Goal: Task Accomplishment & Management: Complete application form

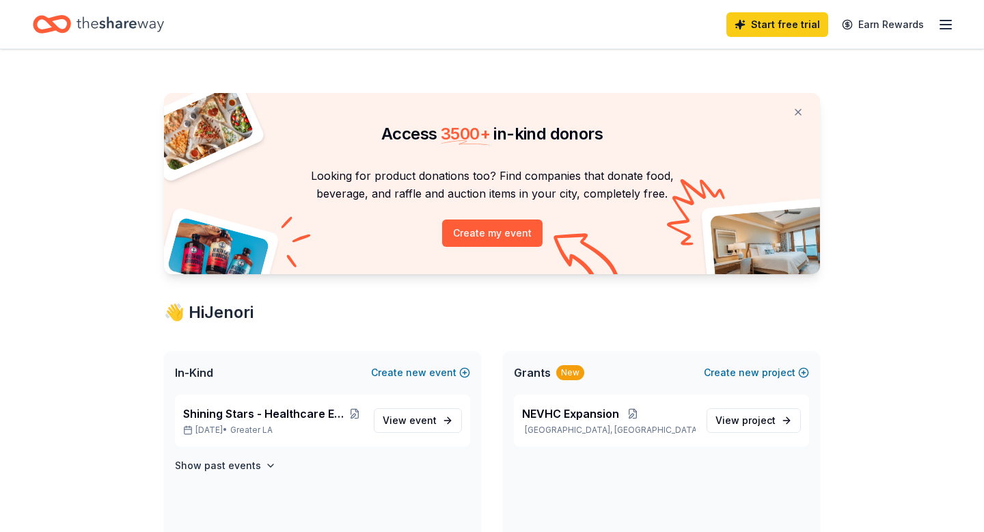
click at [939, 23] on icon "button" at bounding box center [945, 24] width 16 height 16
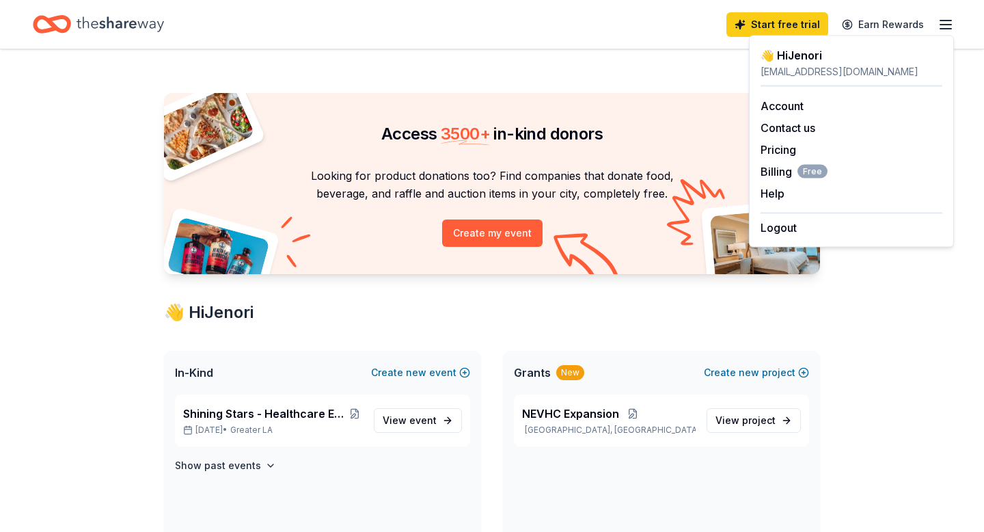
click at [642, 96] on div "Access 3500 + in-kind donors" at bounding box center [492, 121] width 656 height 57
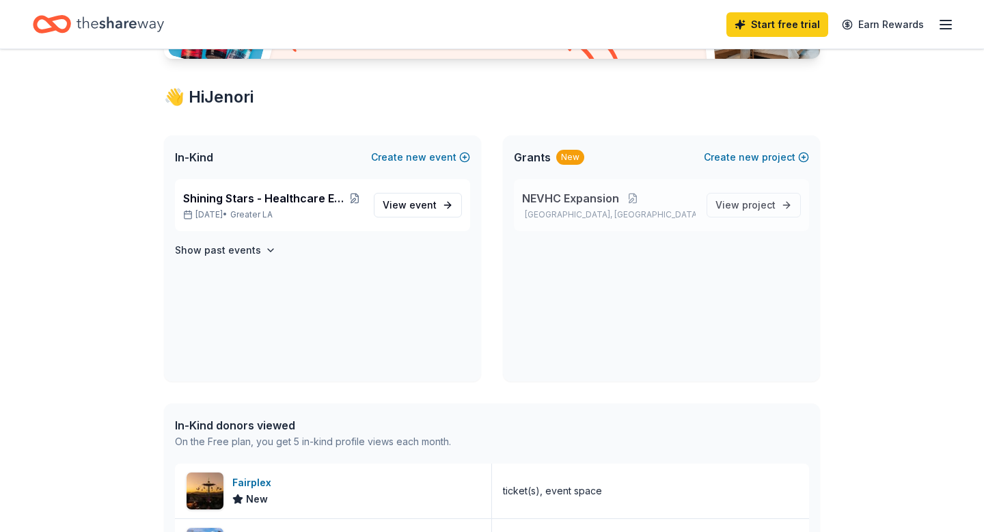
scroll to position [219, 0]
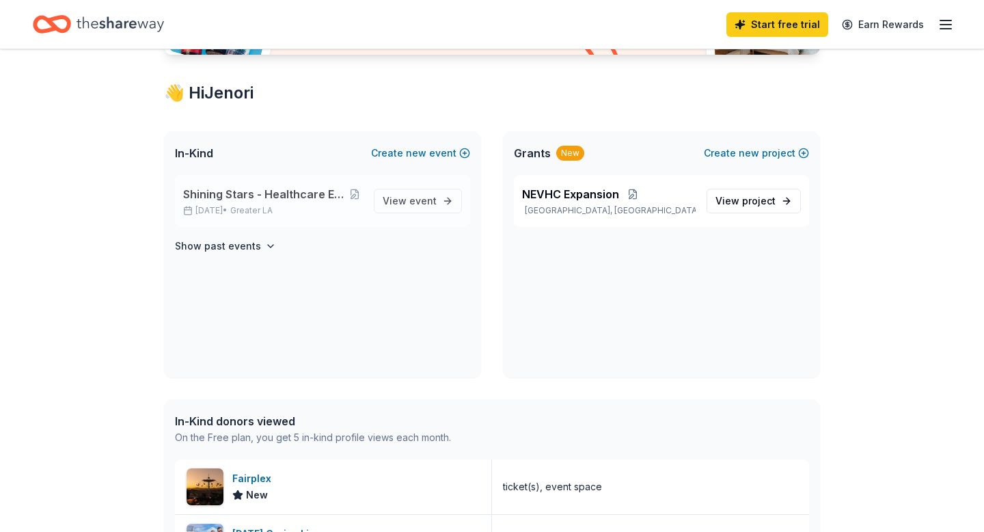
click at [312, 188] on span "Shining Stars - Healthcare Employee Recognition" at bounding box center [264, 194] width 163 height 16
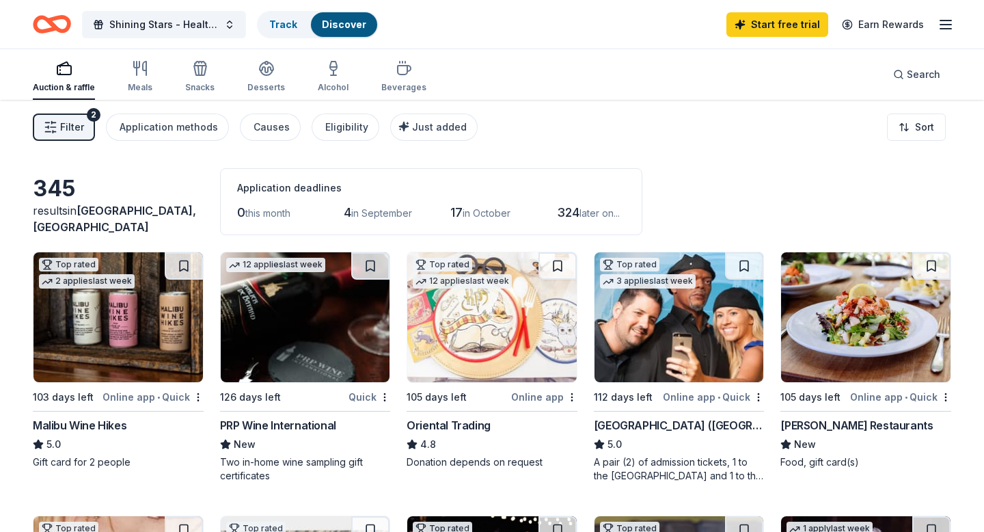
click at [945, 21] on icon "button" at bounding box center [945, 24] width 16 height 16
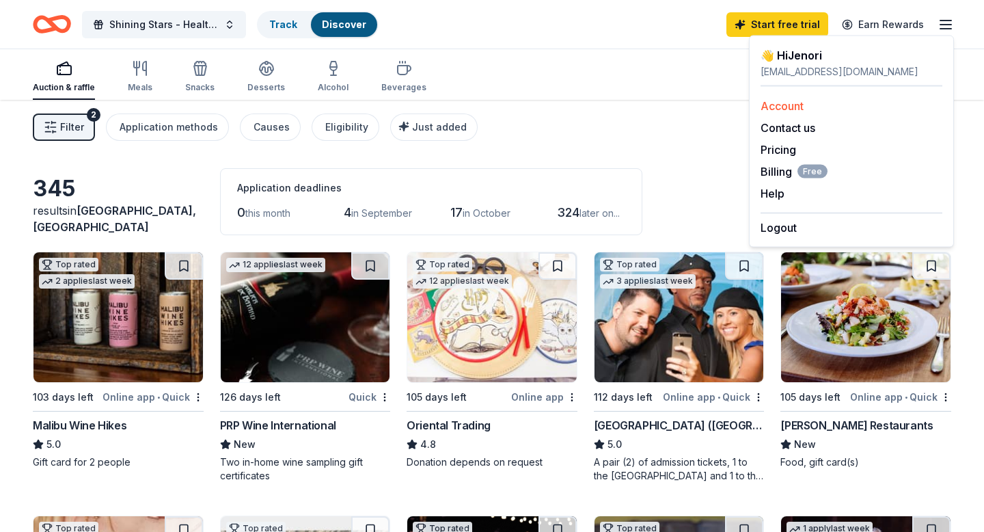
click at [786, 111] on link "Account" at bounding box center [781, 106] width 43 height 14
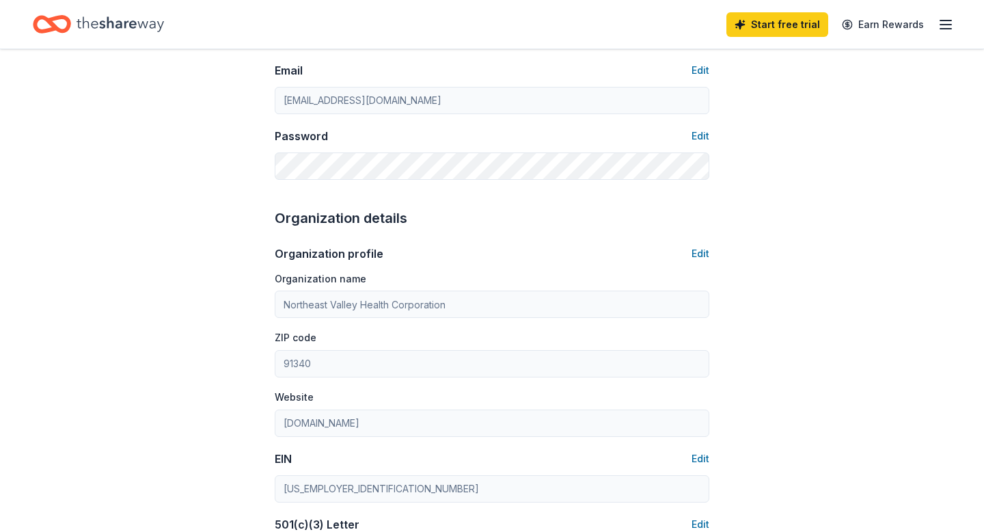
scroll to position [284, 0]
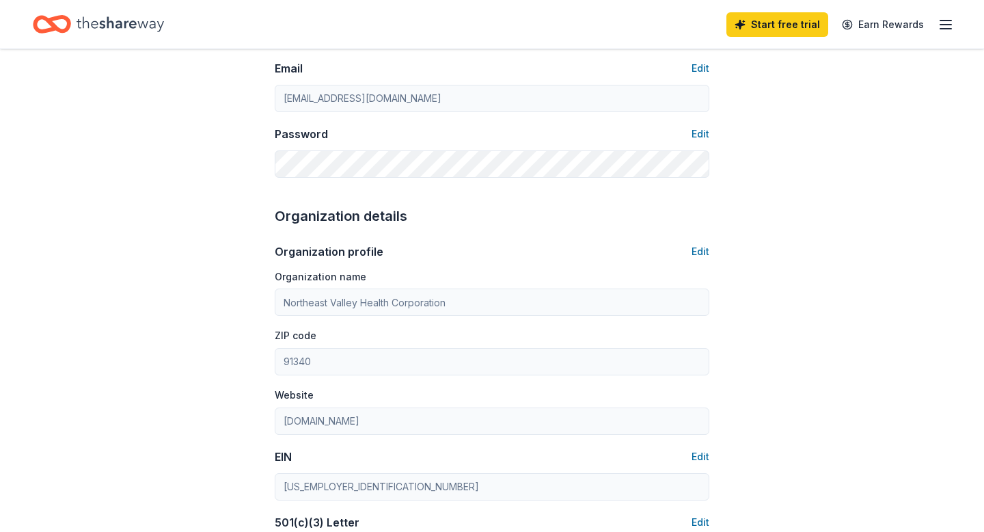
click at [700, 133] on button "Edit" at bounding box center [700, 134] width 18 height 16
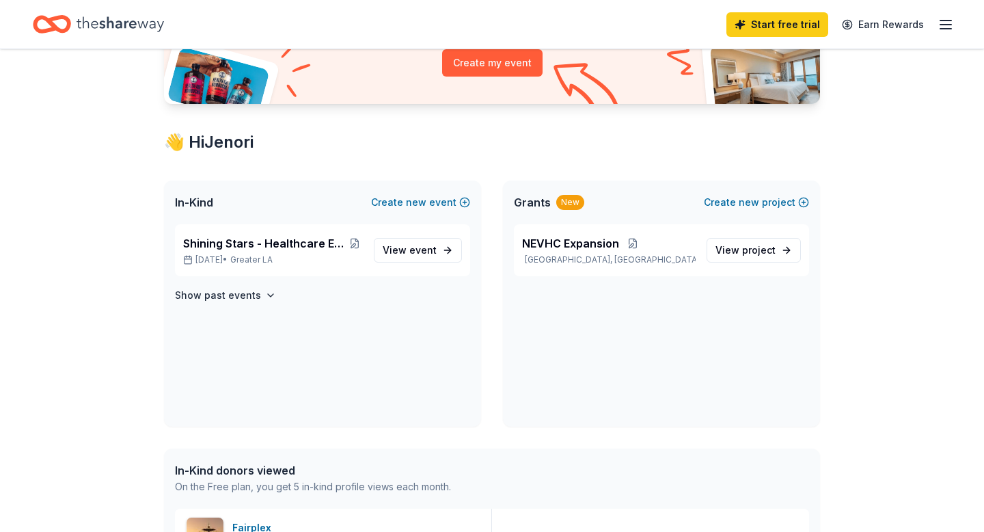
scroll to position [165, 0]
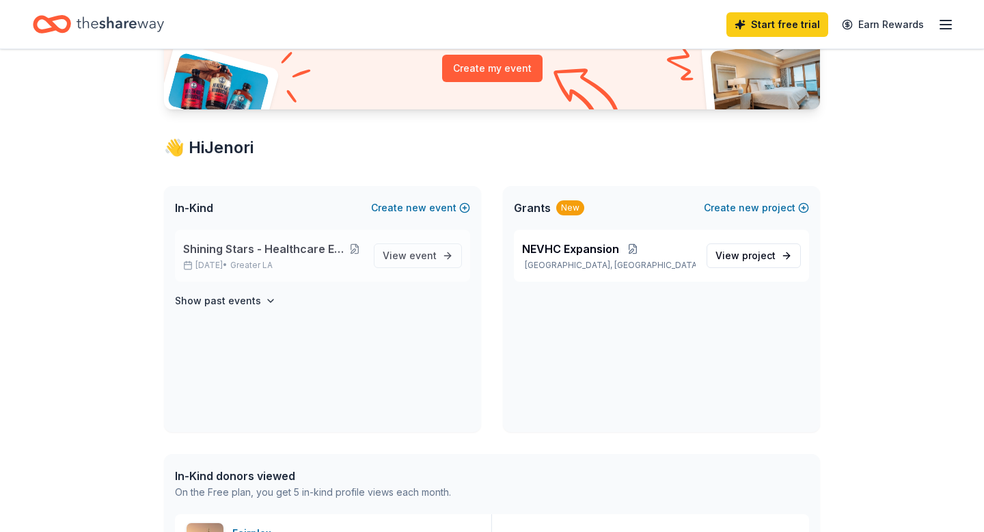
click at [359, 246] on button at bounding box center [354, 248] width 17 height 11
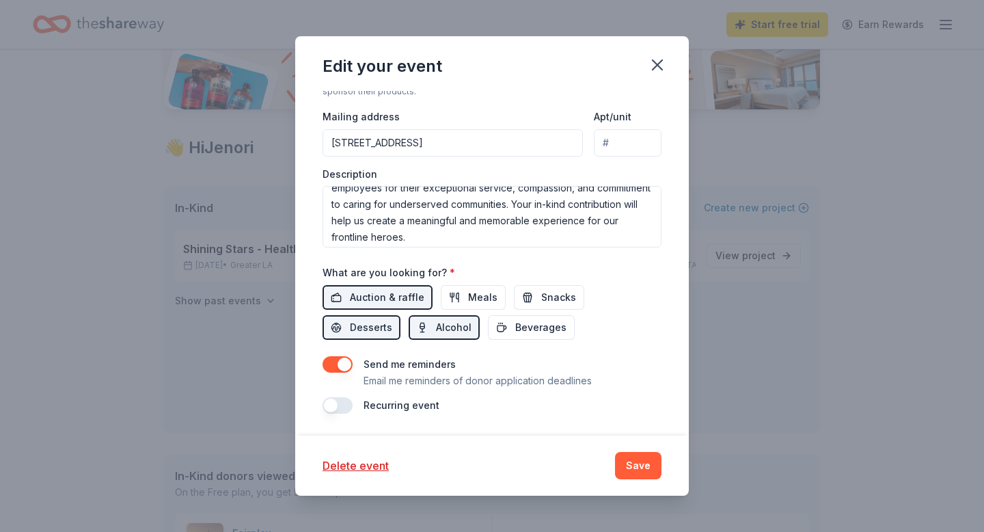
scroll to position [131, 0]
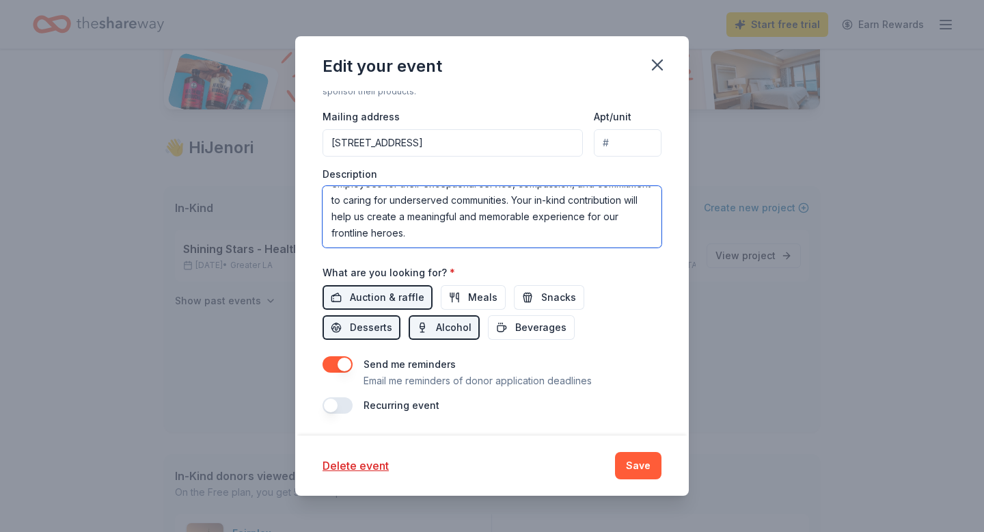
click at [551, 232] on textarea "NEVHC is seeking in-kind support for our annual Shining Stars Dinner, a special…" at bounding box center [491, 216] width 339 height 61
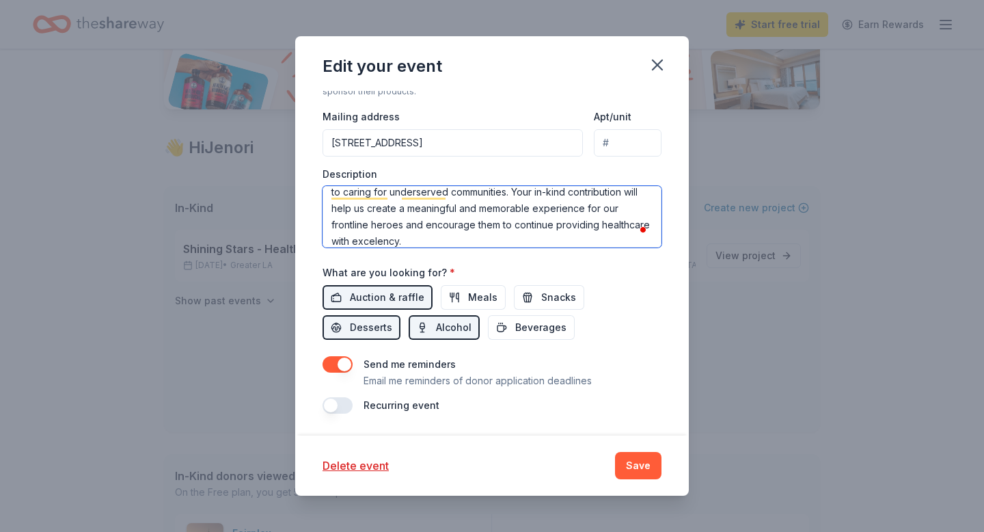
type textarea "NEVHC is seeking in-kind support for our annual Shining Stars Dinner, a special…"
click at [337, 404] on button "button" at bounding box center [337, 405] width 30 height 16
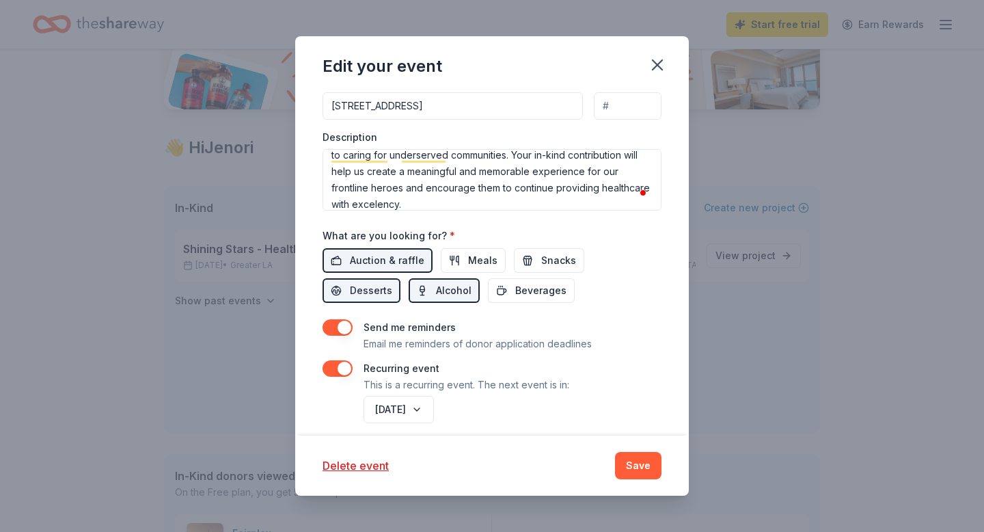
scroll to position [445, 0]
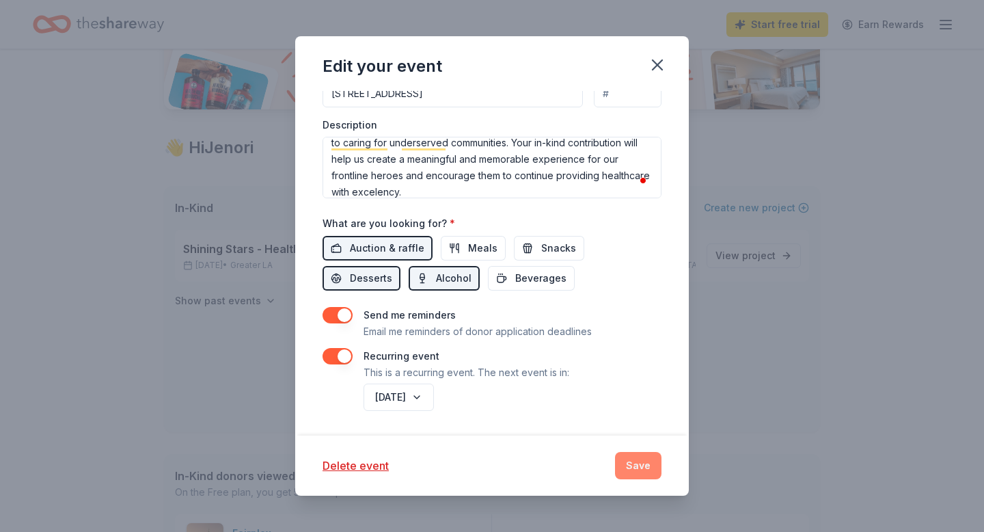
click at [637, 463] on button "Save" at bounding box center [638, 465] width 46 height 27
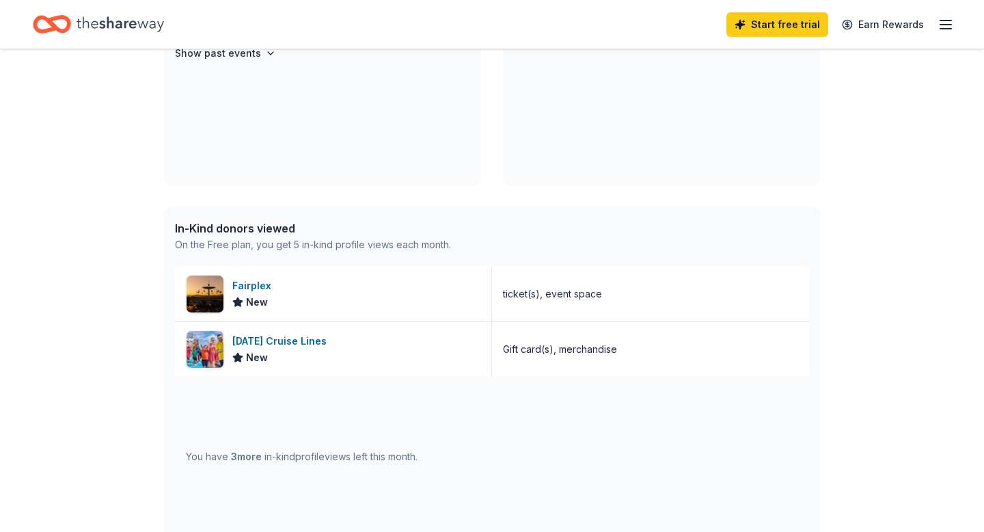
scroll to position [415, 0]
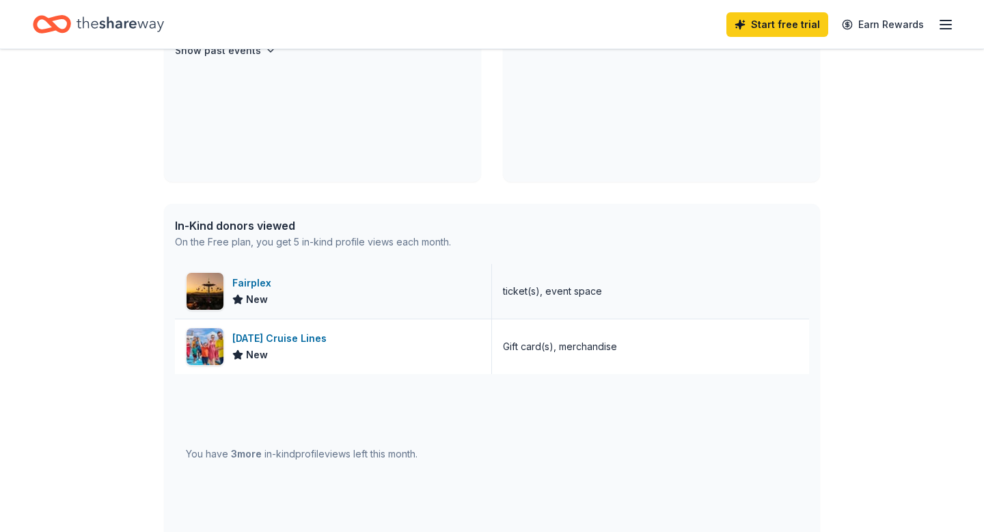
click at [256, 278] on div "Fairplex" at bounding box center [254, 283] width 44 height 16
click at [298, 331] on div "Carnival Cruise Lines" at bounding box center [282, 338] width 100 height 16
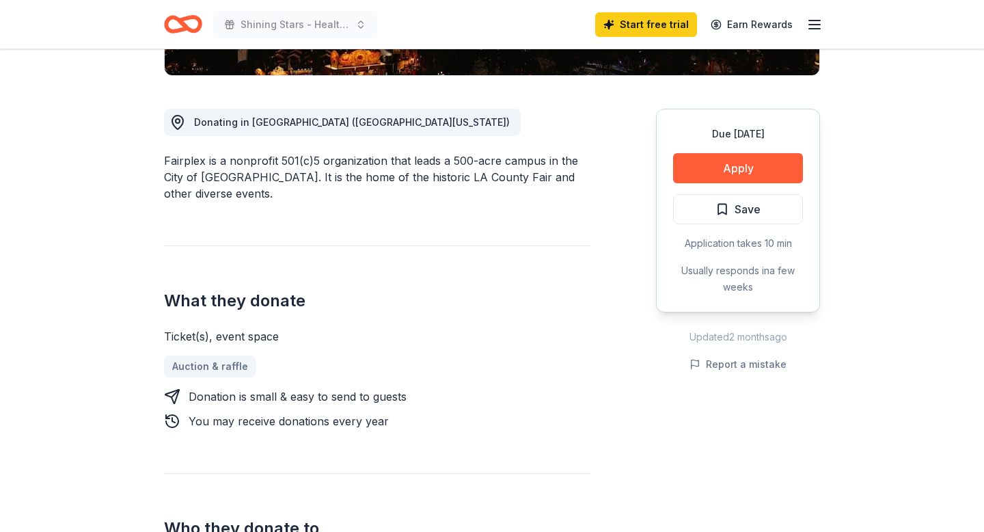
scroll to position [344, 0]
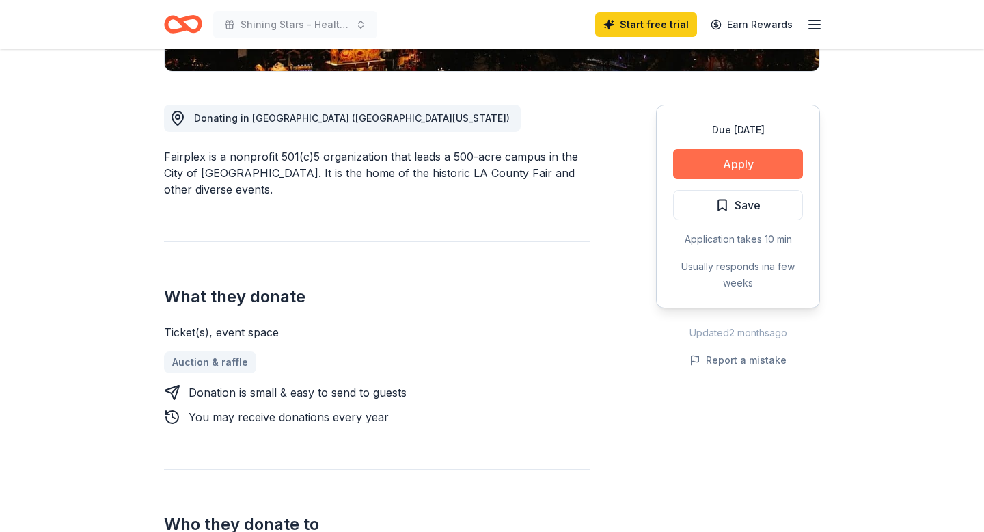
click at [749, 161] on button "Apply" at bounding box center [738, 164] width 130 height 30
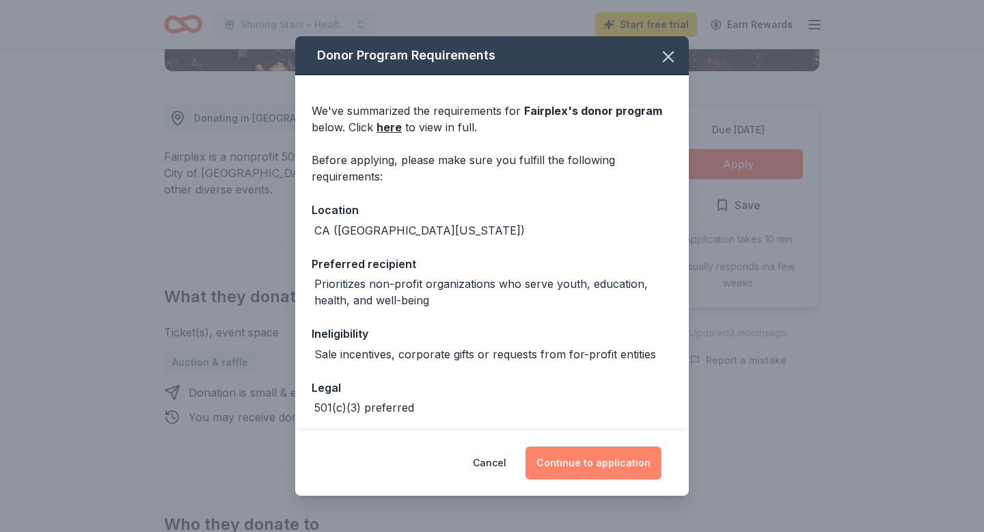
click at [580, 465] on button "Continue to application" at bounding box center [593, 462] width 136 height 33
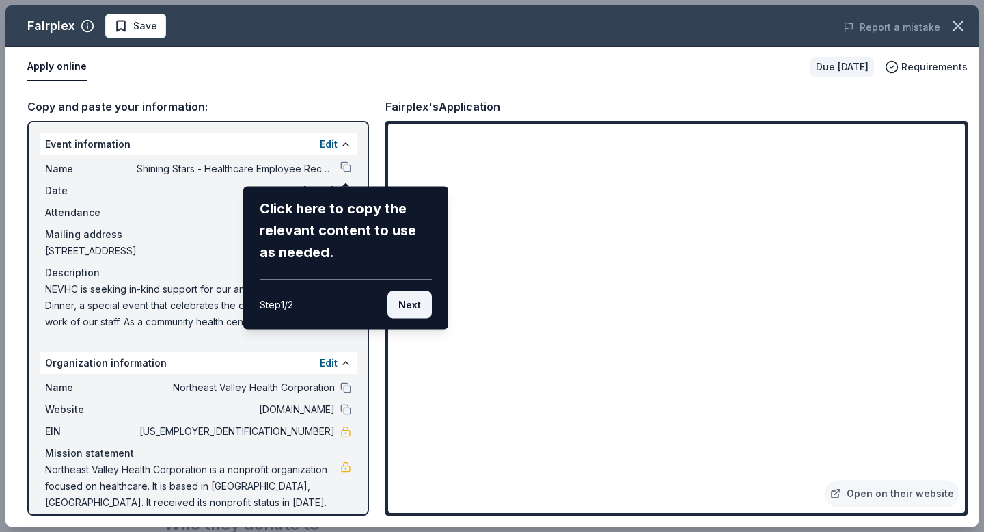
click at [413, 312] on button "Next" at bounding box center [409, 304] width 44 height 27
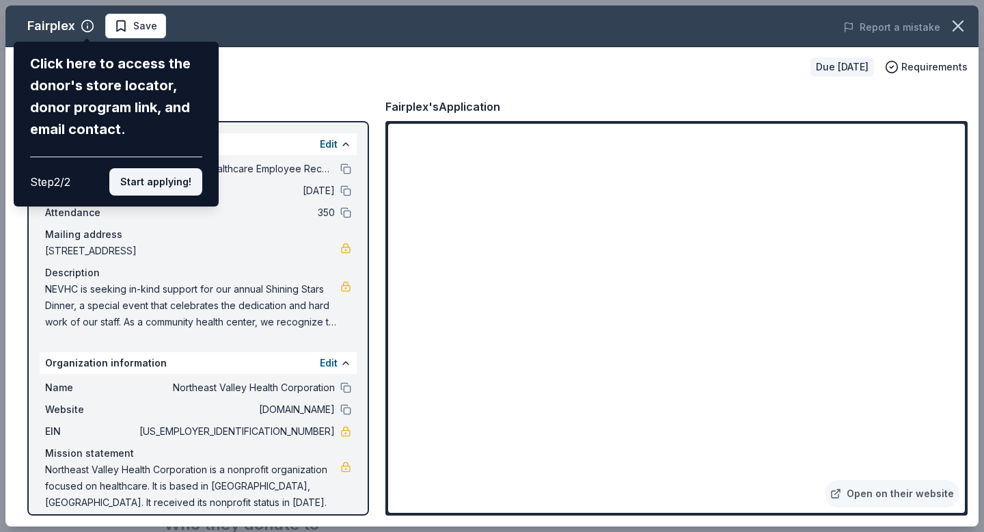
click at [149, 191] on button "Start applying!" at bounding box center [155, 181] width 93 height 27
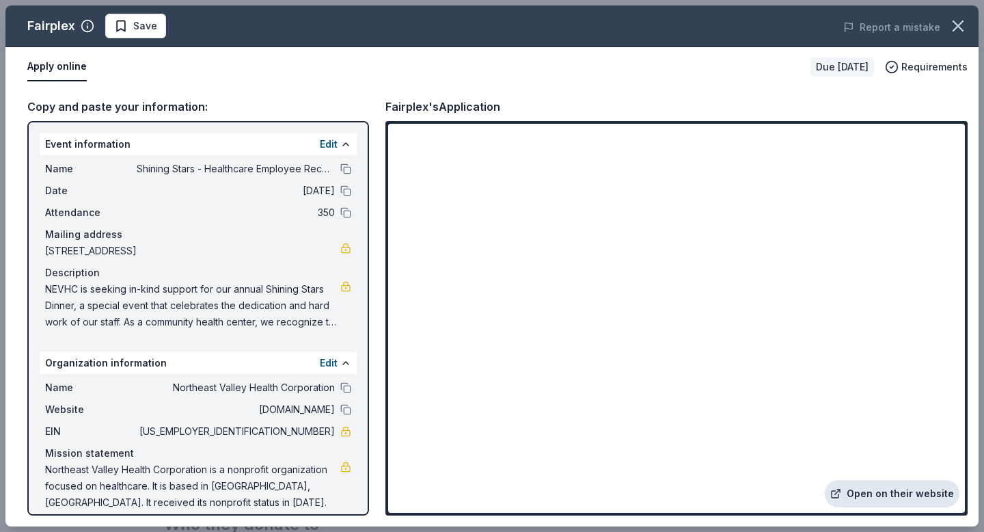
click at [864, 491] on link "Open on their website" at bounding box center [892, 493] width 135 height 27
click at [951, 21] on icon "button" at bounding box center [957, 25] width 19 height 19
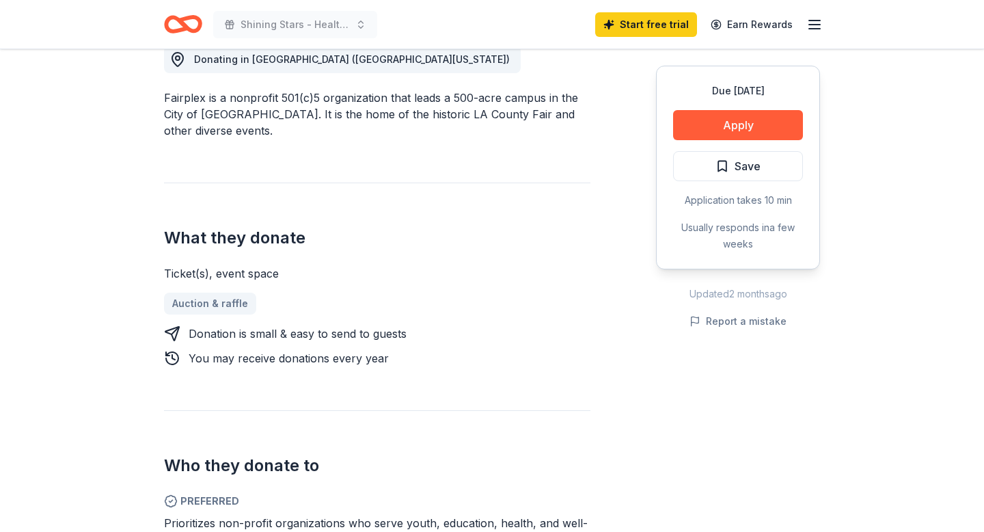
scroll to position [403, 0]
click at [715, 174] on span "Save" at bounding box center [737, 166] width 45 height 18
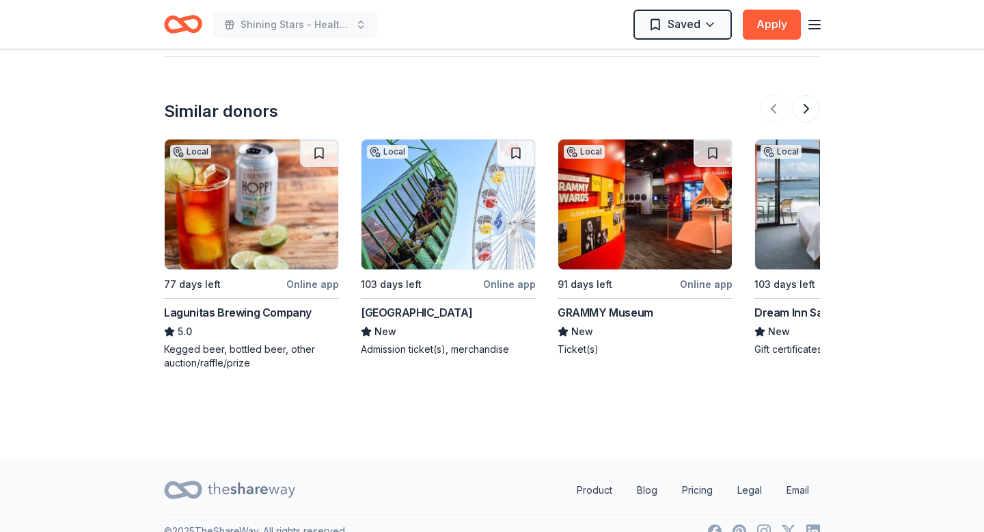
scroll to position [1691, 0]
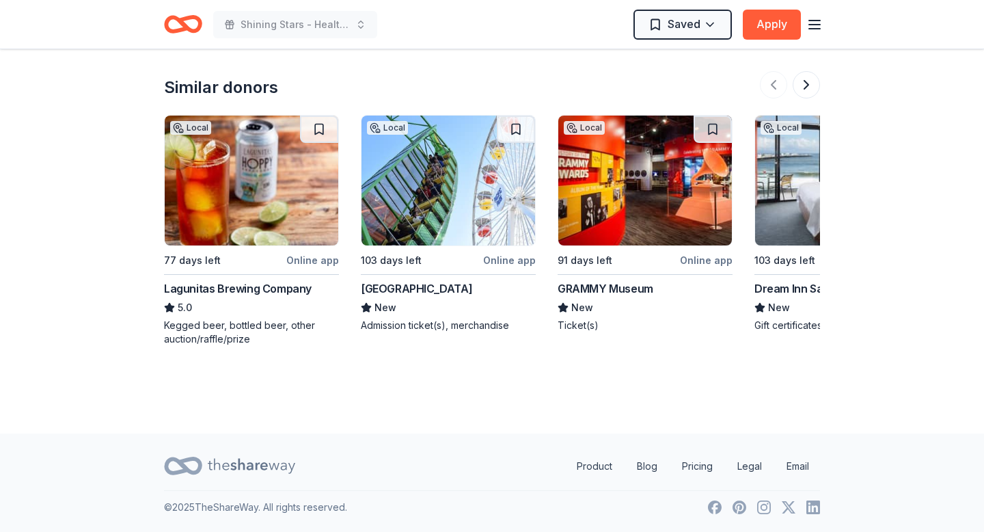
click at [624, 199] on img at bounding box center [645, 180] width 174 height 130
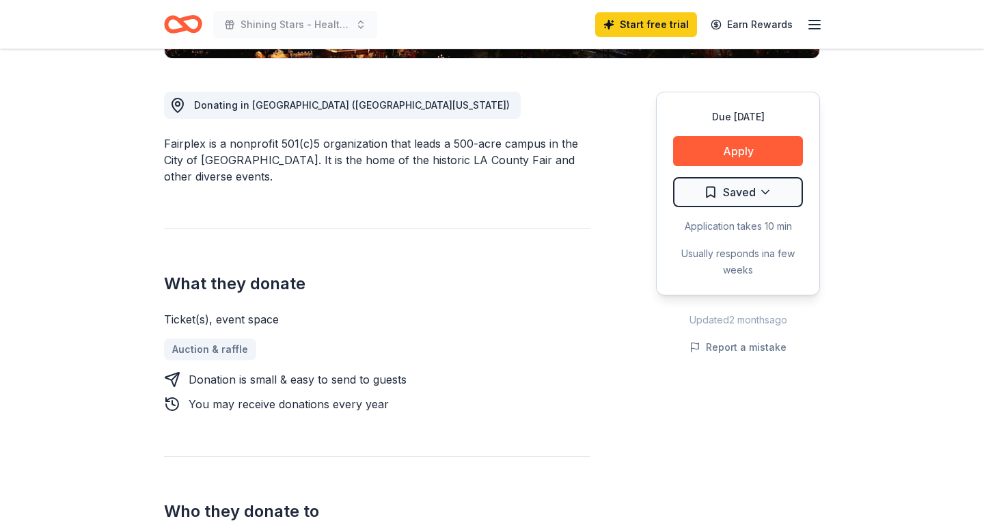
scroll to position [0, 0]
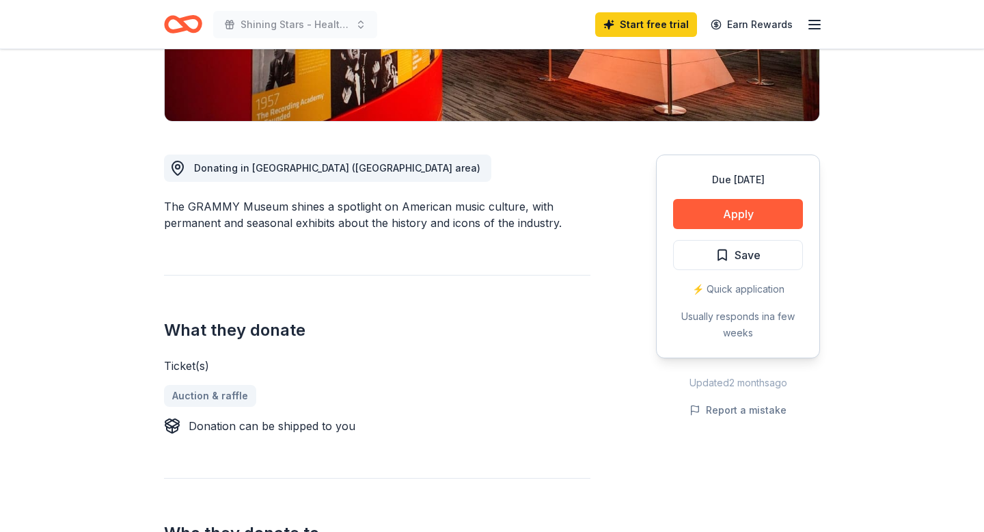
scroll to position [294, 0]
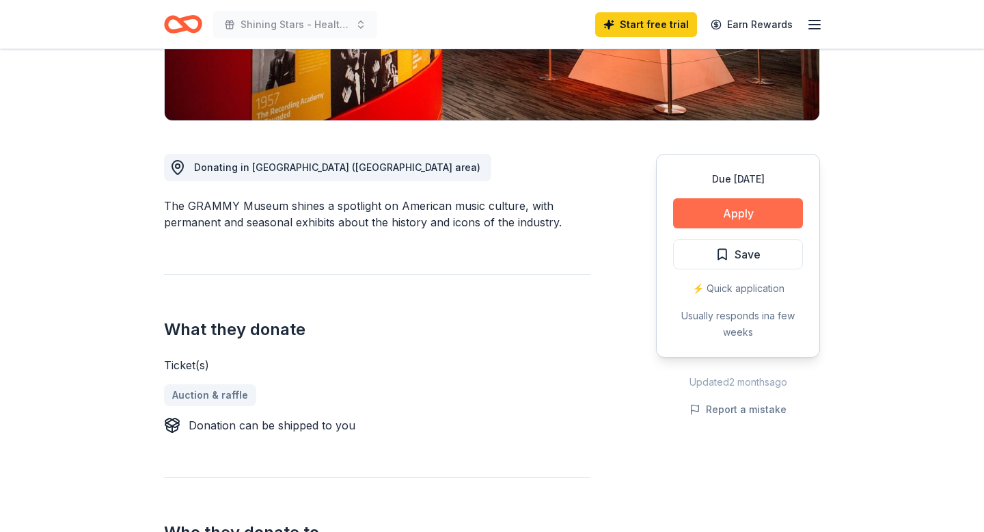
click at [735, 211] on button "Apply" at bounding box center [738, 213] width 130 height 30
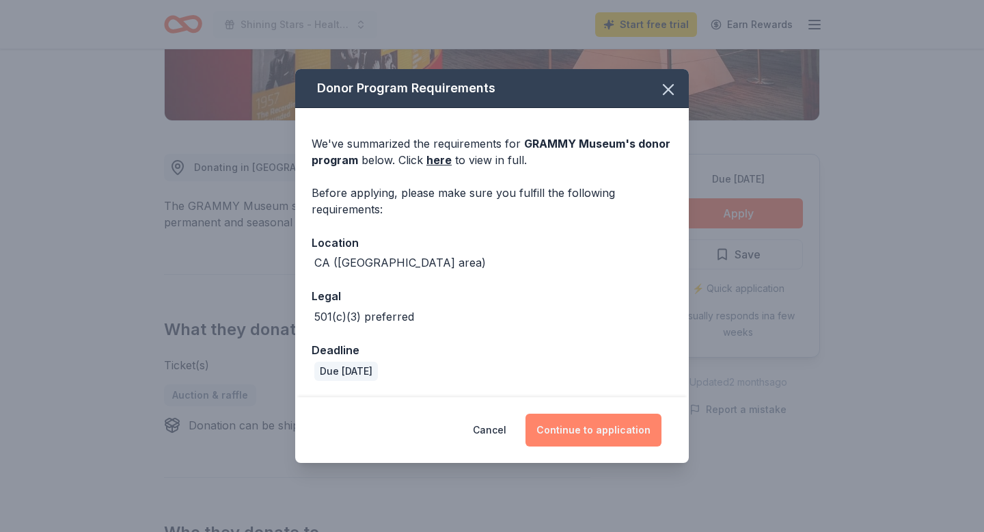
click at [573, 429] on button "Continue to application" at bounding box center [593, 429] width 136 height 33
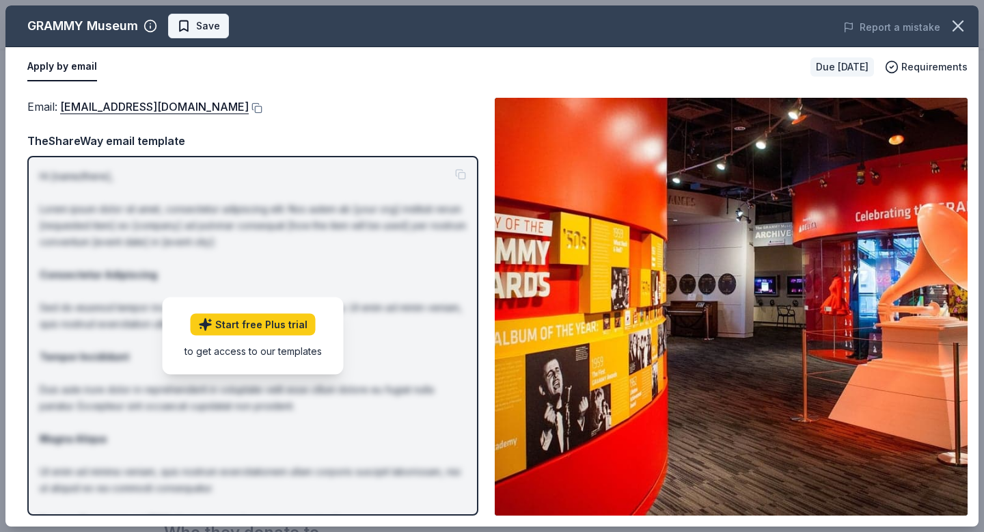
click at [180, 21] on span "Save" at bounding box center [198, 26] width 43 height 16
click at [961, 20] on icon "button" at bounding box center [957, 25] width 19 height 19
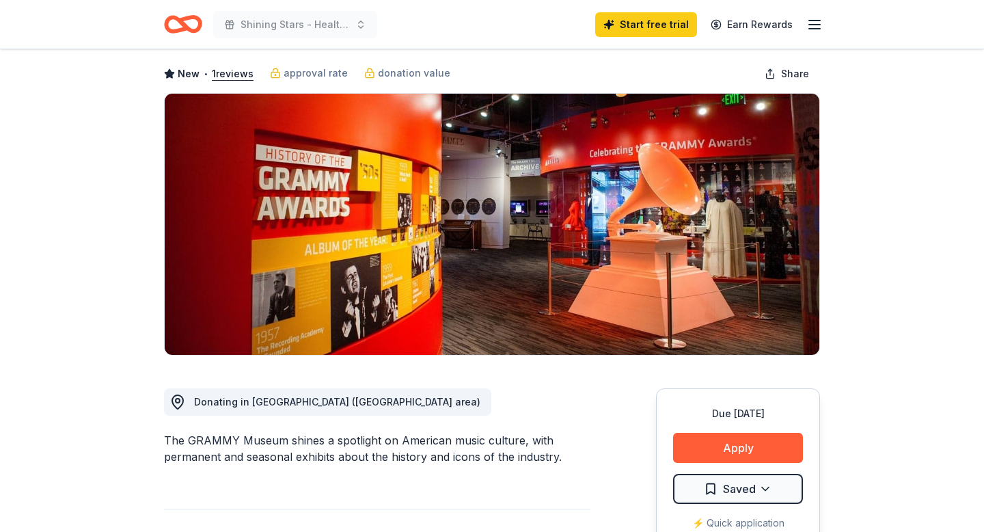
scroll to position [0, 0]
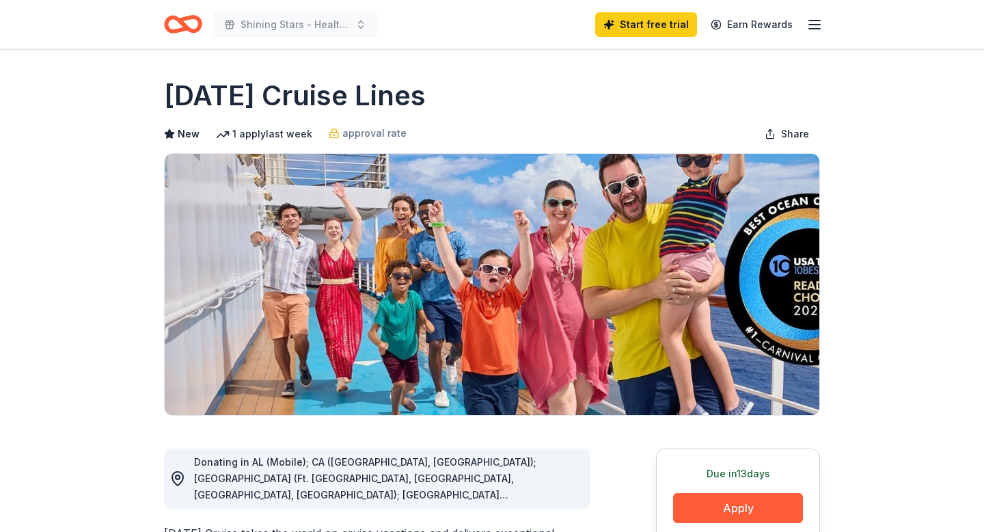
click at [818, 23] on icon "button" at bounding box center [814, 24] width 16 height 16
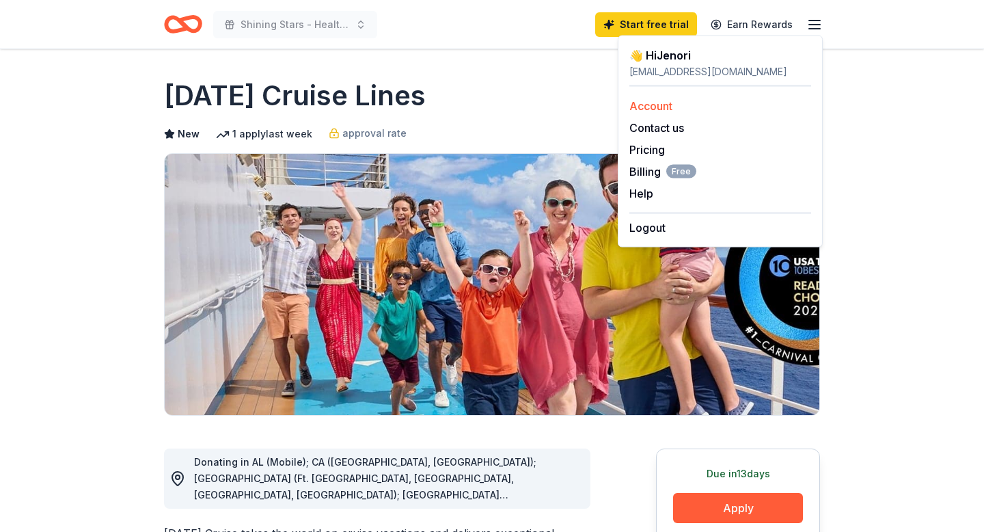
click at [650, 103] on link "Account" at bounding box center [650, 106] width 43 height 14
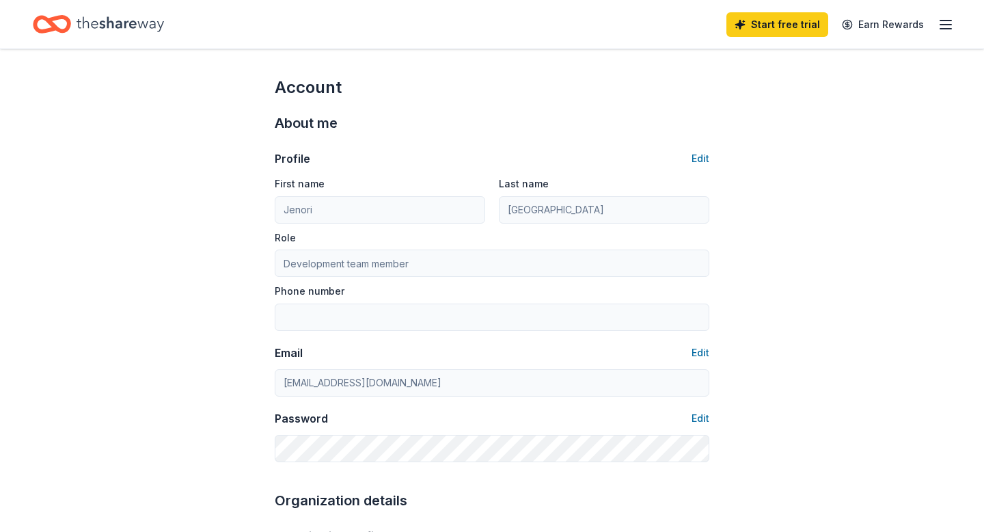
click at [96, 16] on icon "Home" at bounding box center [120, 24] width 87 height 28
click at [105, 22] on icon "Home" at bounding box center [120, 24] width 87 height 28
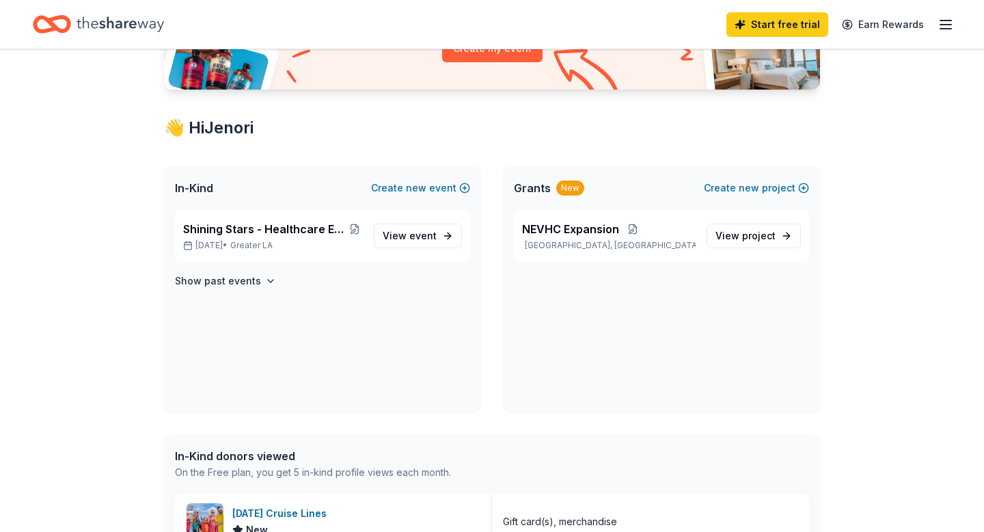
scroll to position [188, 0]
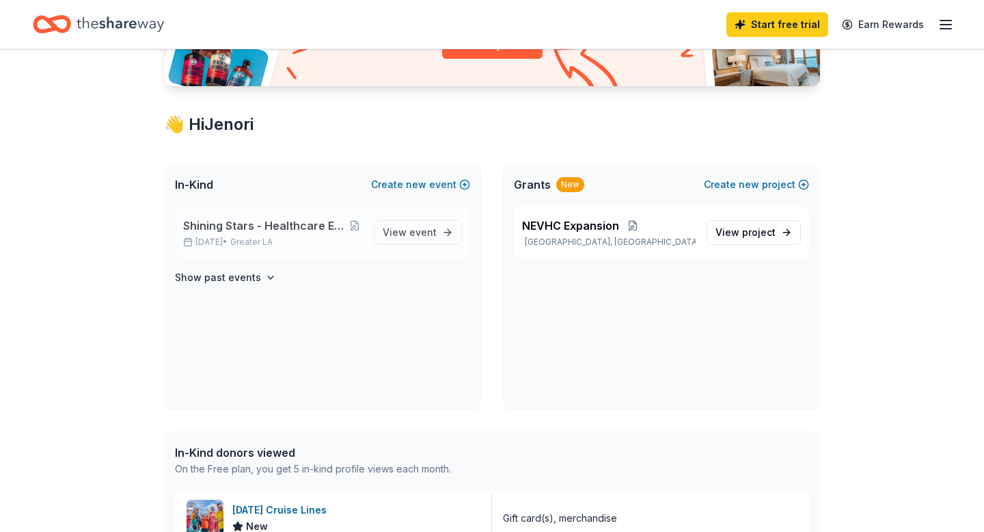
click at [290, 224] on span "Shining Stars - Healthcare Employee Recognition" at bounding box center [264, 225] width 163 height 16
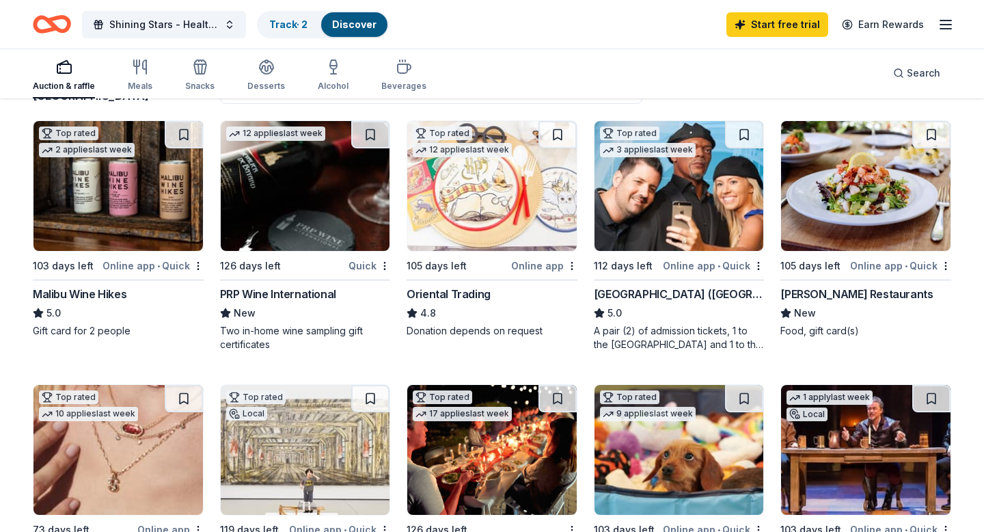
scroll to position [134, 0]
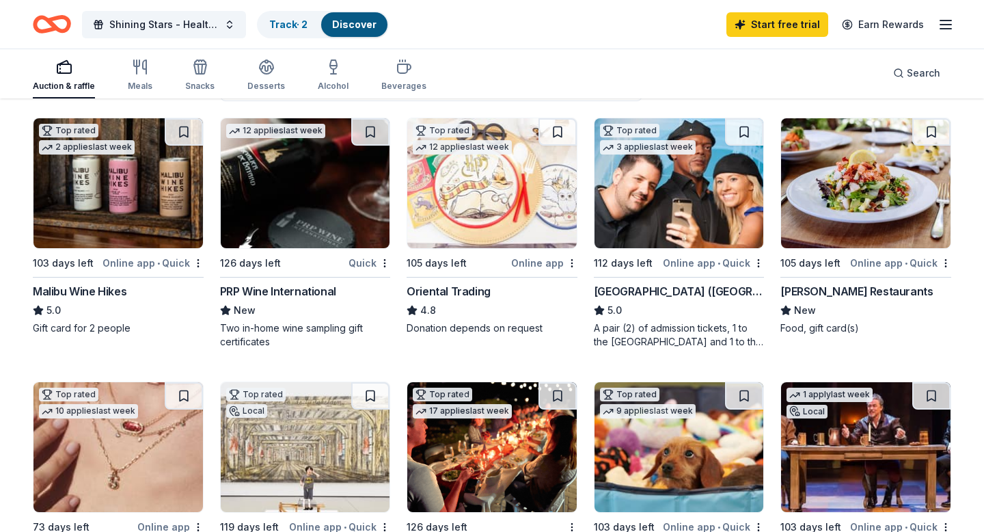
click at [685, 192] on img at bounding box center [678, 183] width 169 height 130
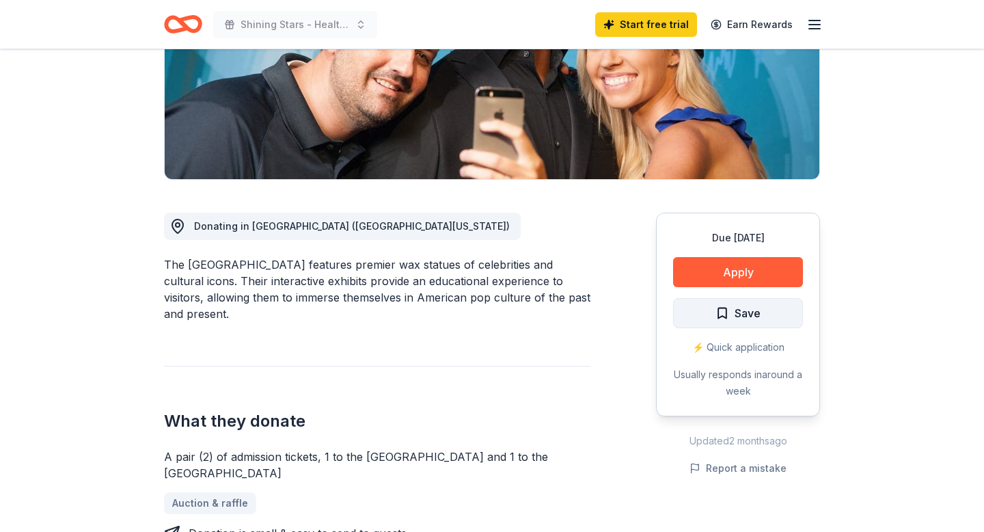
scroll to position [237, 0]
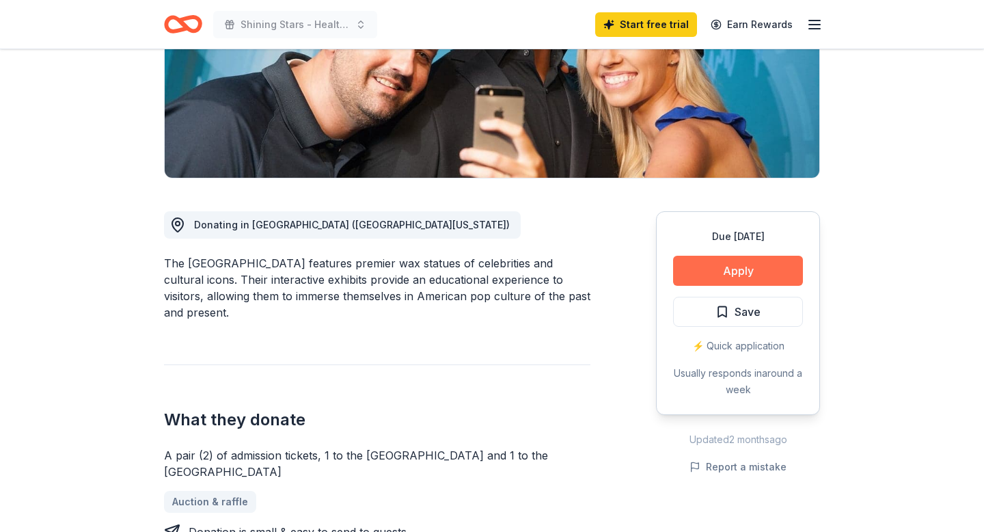
click at [743, 264] on button "Apply" at bounding box center [738, 271] width 130 height 30
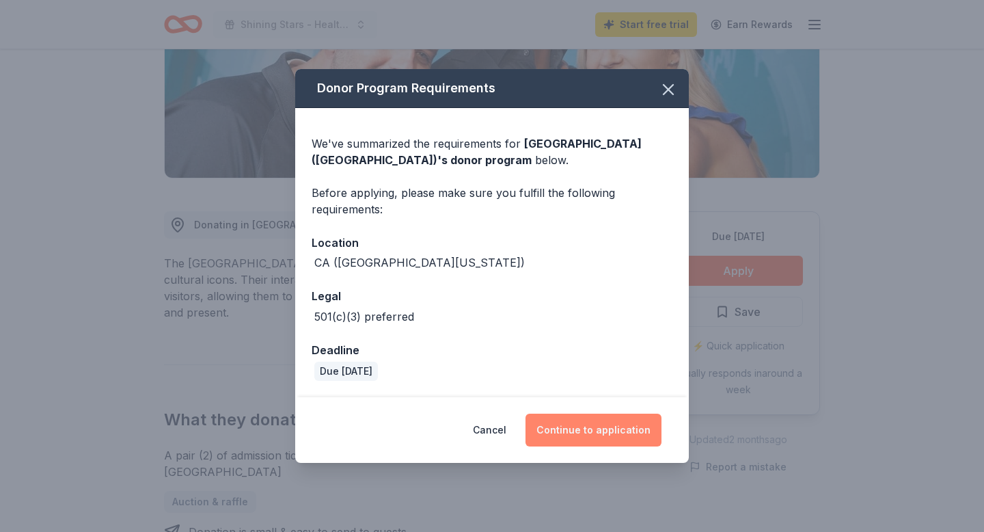
click at [598, 433] on button "Continue to application" at bounding box center [593, 429] width 136 height 33
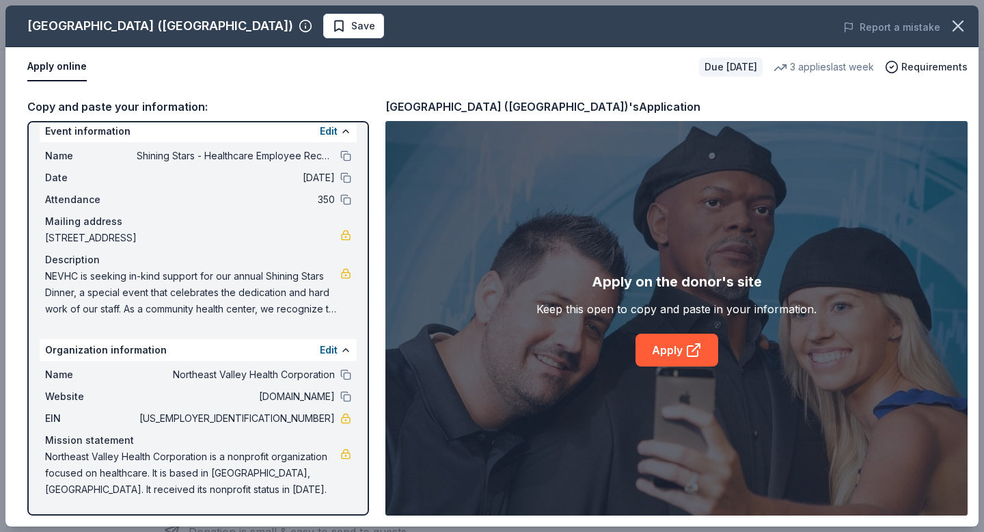
scroll to position [0, 0]
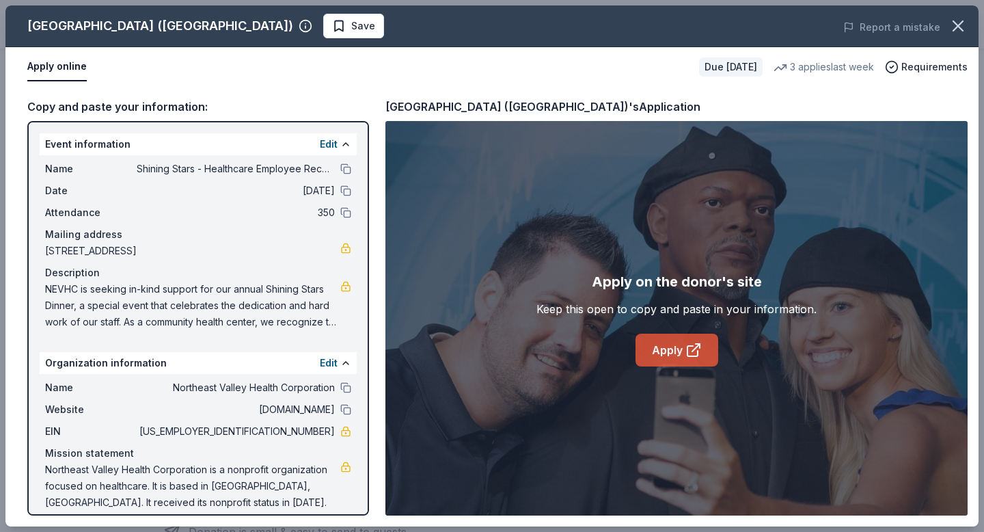
click at [687, 355] on icon at bounding box center [692, 351] width 10 height 10
